Goal: Find specific page/section: Find specific page/section

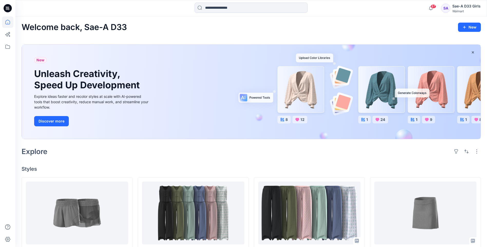
click at [446, 8] on div "SA" at bounding box center [445, 8] width 9 height 9
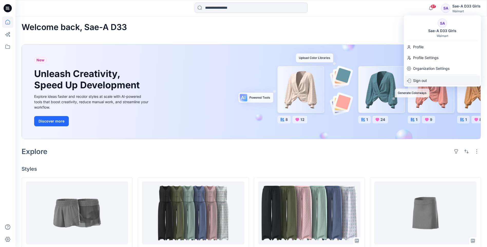
click at [419, 81] on p "Sign out" at bounding box center [420, 81] width 14 height 10
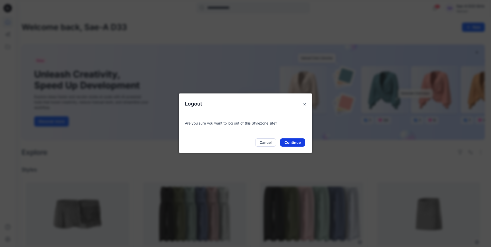
click at [292, 138] on button "Continue" at bounding box center [292, 142] width 25 height 8
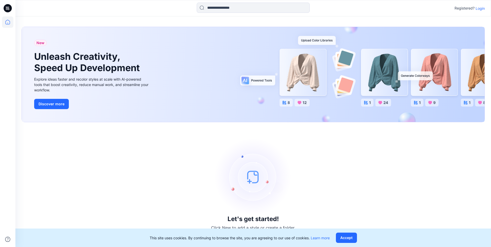
click at [477, 10] on p "Login" at bounding box center [479, 8] width 9 height 5
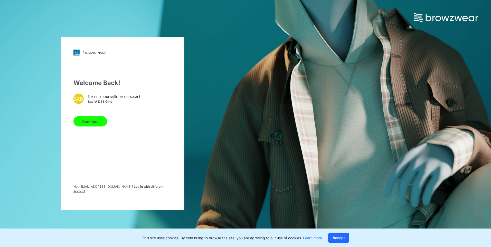
click at [135, 188] on span "Log in with different account" at bounding box center [118, 189] width 90 height 8
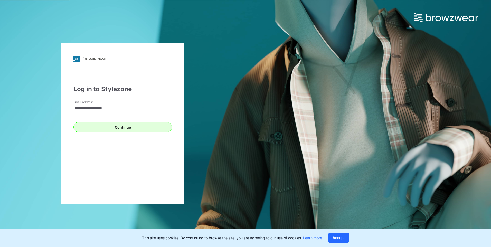
type input "**********"
click at [132, 131] on button "Continue" at bounding box center [122, 127] width 99 height 10
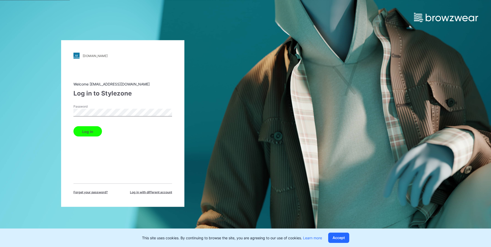
click at [90, 130] on button "Log in" at bounding box center [87, 131] width 28 height 10
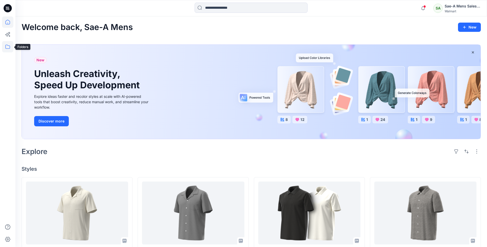
click at [8, 47] on icon at bounding box center [7, 46] width 11 height 11
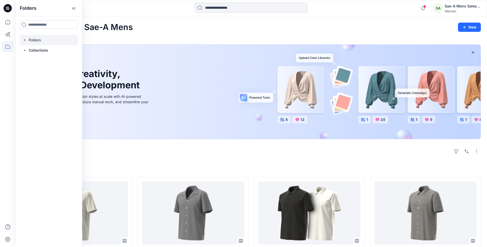
click at [27, 40] on div at bounding box center [49, 40] width 59 height 10
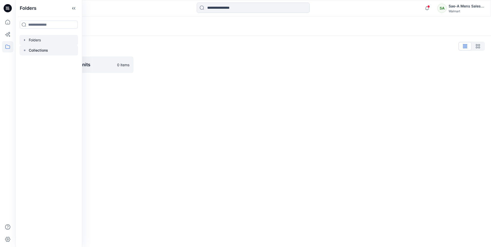
click at [26, 49] on icon at bounding box center [25, 50] width 4 height 4
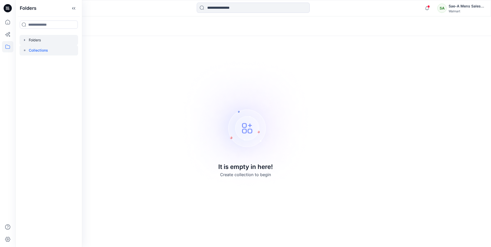
click at [33, 42] on div at bounding box center [49, 40] width 59 height 10
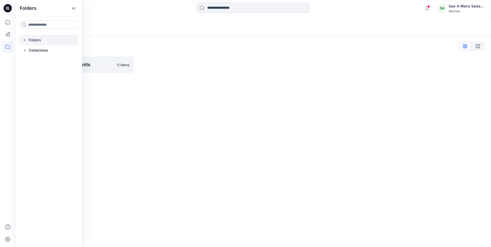
click at [31, 40] on div at bounding box center [49, 40] width 59 height 10
click at [31, 50] on p "Collections" at bounding box center [38, 50] width 19 height 6
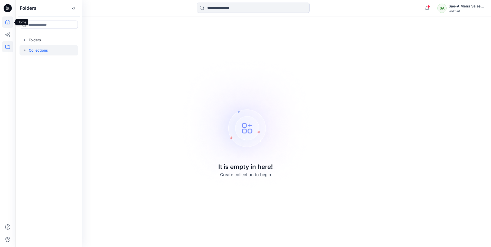
click at [6, 23] on icon at bounding box center [7, 22] width 5 height 5
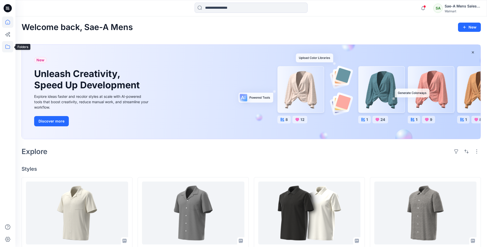
click at [8, 46] on icon at bounding box center [7, 47] width 5 height 4
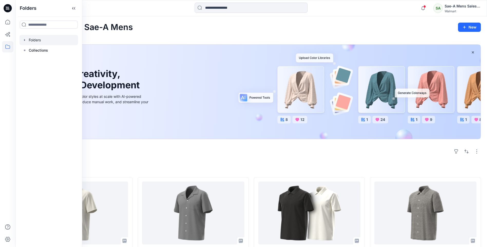
click at [23, 42] on div at bounding box center [49, 40] width 59 height 10
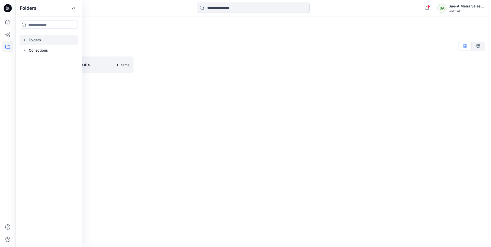
click at [26, 41] on icon "button" at bounding box center [25, 40] width 4 height 4
click at [38, 48] on div at bounding box center [50, 50] width 60 height 10
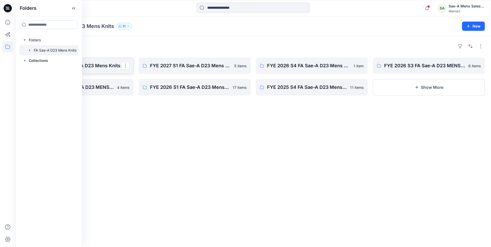
click at [107, 68] on p "FYE 2027 S2 FA Sae-A D23 Mens Knits" at bounding box center [77, 65] width 88 height 7
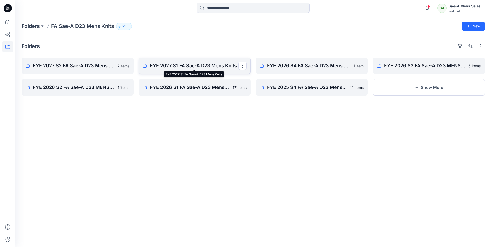
click at [171, 67] on p "FYE 2027 S1 FA Sae-A D23 Mens Knits" at bounding box center [194, 65] width 88 height 7
click at [420, 84] on button "Show More" at bounding box center [429, 87] width 112 height 16
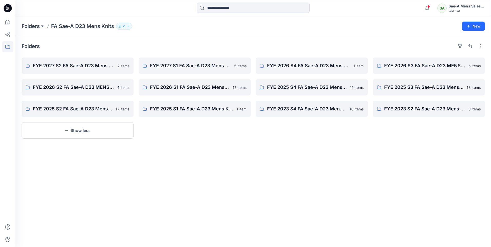
click at [100, 121] on div "FYE 2027 S2 FA Sae-A D23 Mens Knits 2 items FYE 2026 S2 FA Sae-A D23 MENS KNITS…" at bounding box center [78, 97] width 112 height 81
click at [94, 127] on button "Show less" at bounding box center [78, 130] width 112 height 16
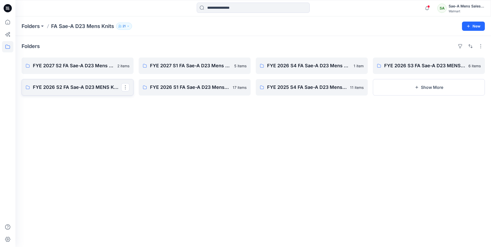
click at [95, 88] on p "FYE 2026 S2 FA Sae-A D23 MENS KNITS" at bounding box center [77, 87] width 88 height 7
